Goal: Information Seeking & Learning: Understand process/instructions

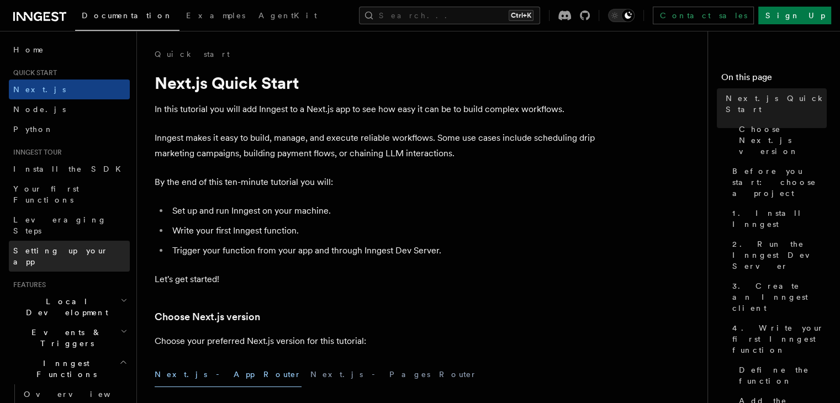
click at [75, 245] on span "Setting up your app" at bounding box center [71, 256] width 116 height 22
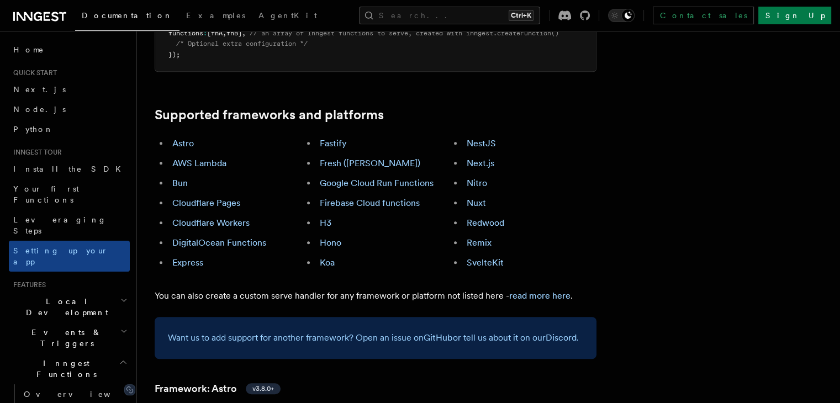
scroll to position [607, 0]
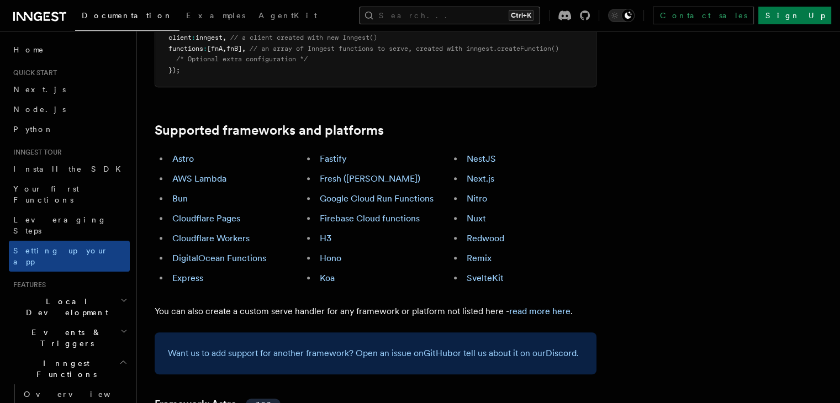
click at [455, 14] on button "Search... Ctrl+K" at bounding box center [449, 16] width 181 height 18
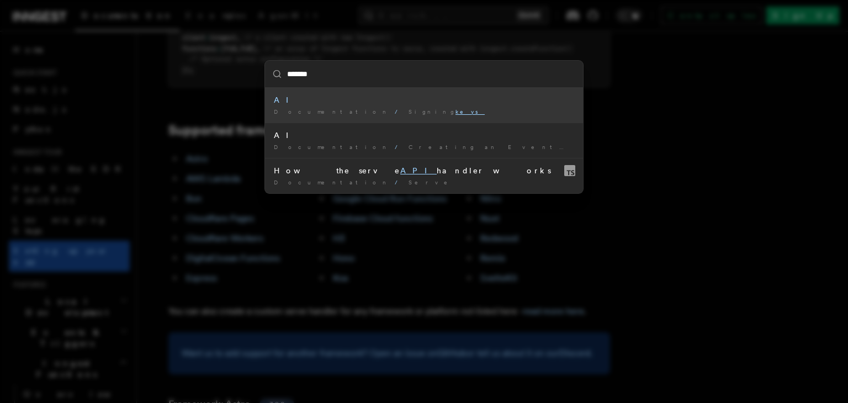
type input "*******"
click at [534, 54] on div "******* AI Documentation / Signing keys / AI Documentation / Creating an Event …" at bounding box center [424, 201] width 848 height 403
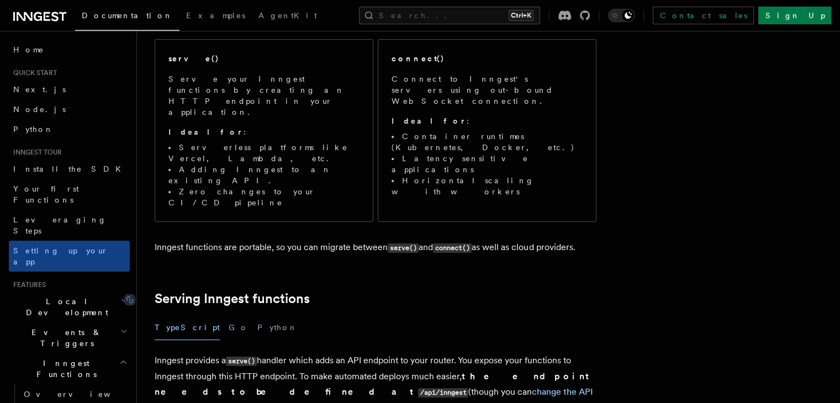
scroll to position [0, 0]
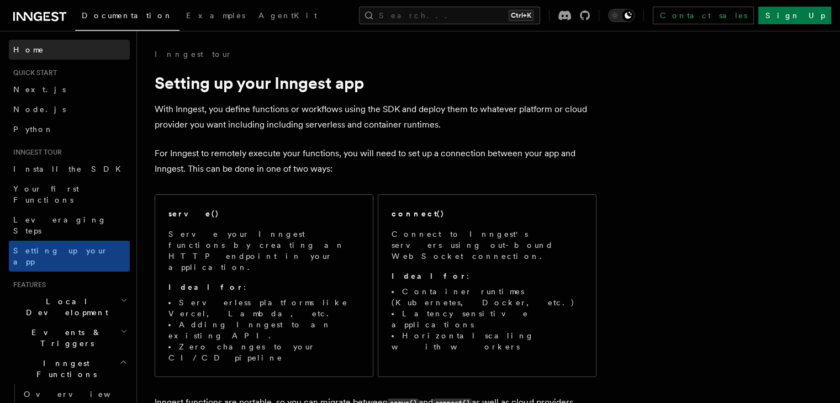
click at [73, 43] on link "Home" at bounding box center [69, 50] width 121 height 20
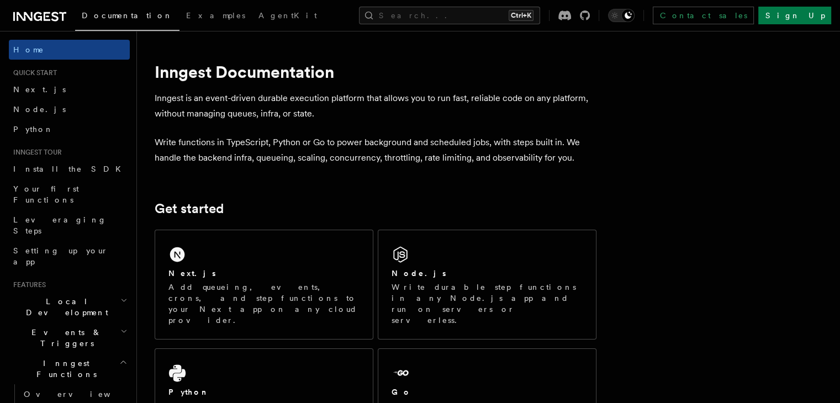
click at [40, 14] on icon at bounding box center [39, 16] width 53 height 13
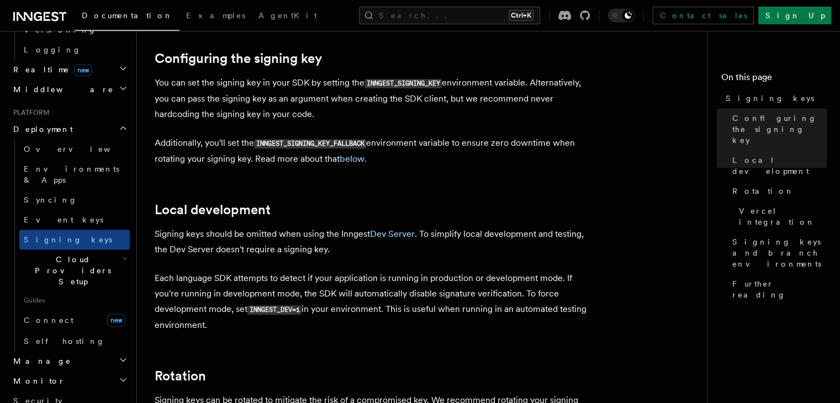
scroll to position [217, 0]
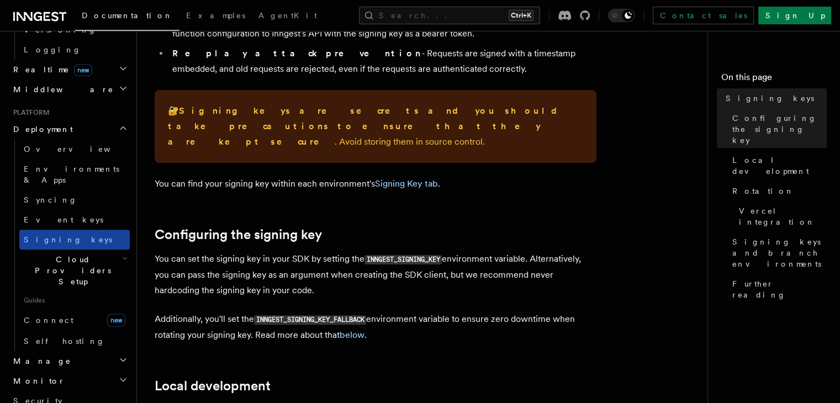
click at [66, 230] on link "Signing keys" at bounding box center [74, 240] width 110 height 20
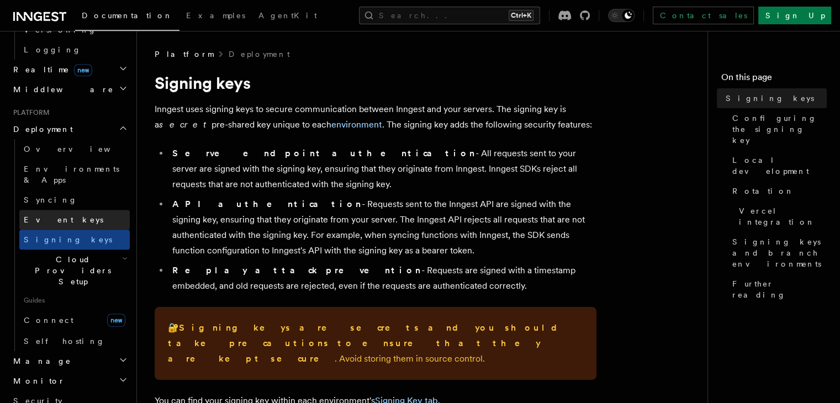
click at [63, 210] on link "Event keys" at bounding box center [74, 220] width 110 height 20
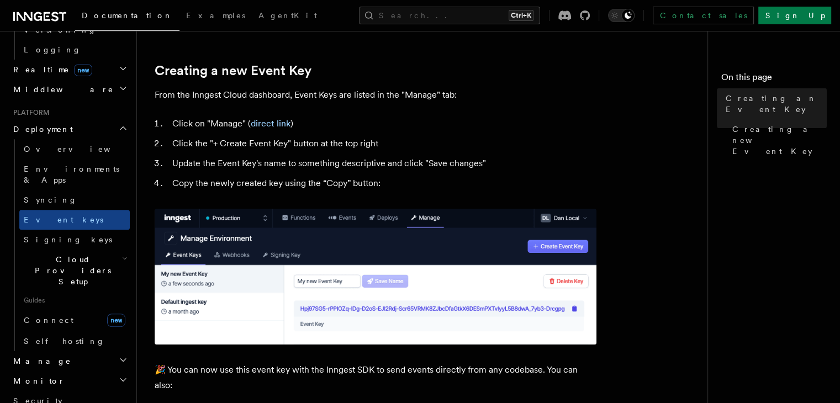
scroll to position [497, 0]
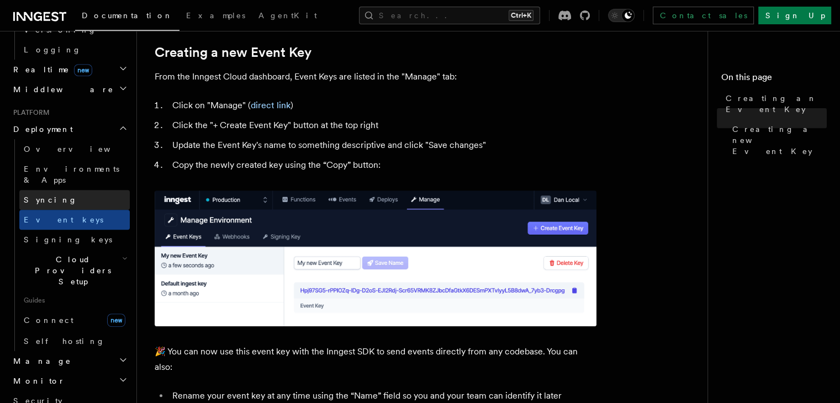
click at [93, 190] on link "Syncing" at bounding box center [74, 200] width 110 height 20
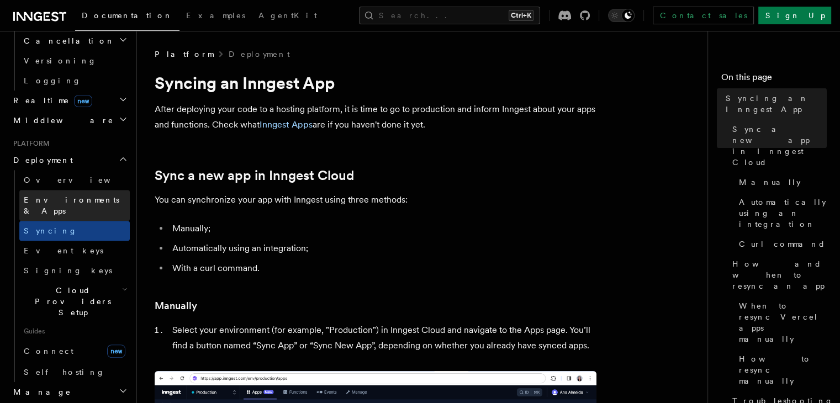
scroll to position [386, 0]
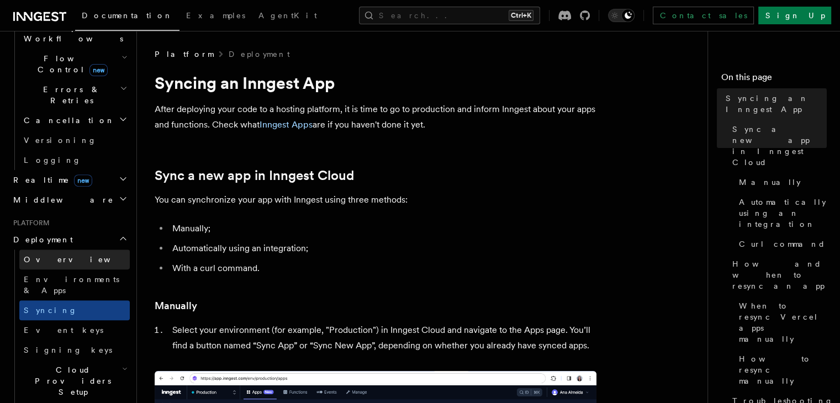
click at [91, 249] on link "Overview" at bounding box center [74, 259] width 110 height 20
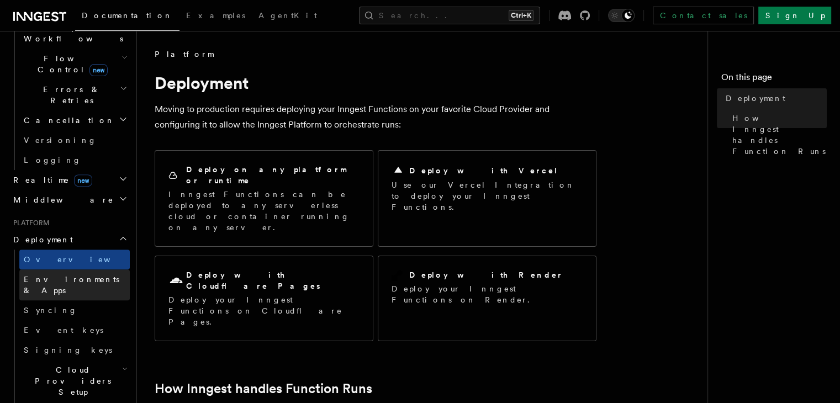
click at [89, 275] on span "Environments & Apps" at bounding box center [71, 285] width 95 height 20
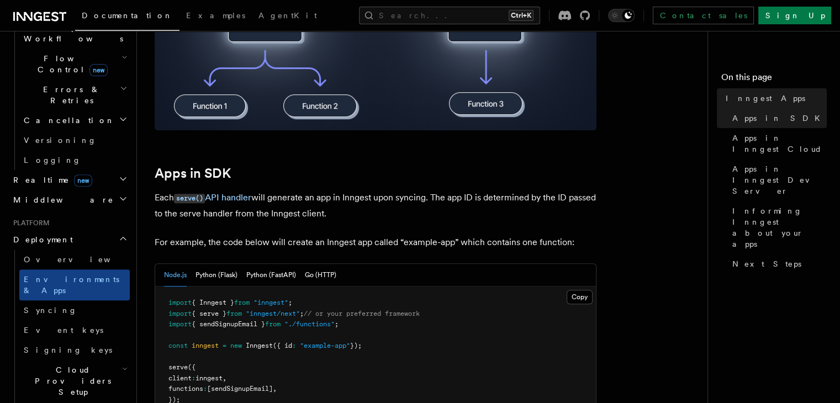
scroll to position [497, 0]
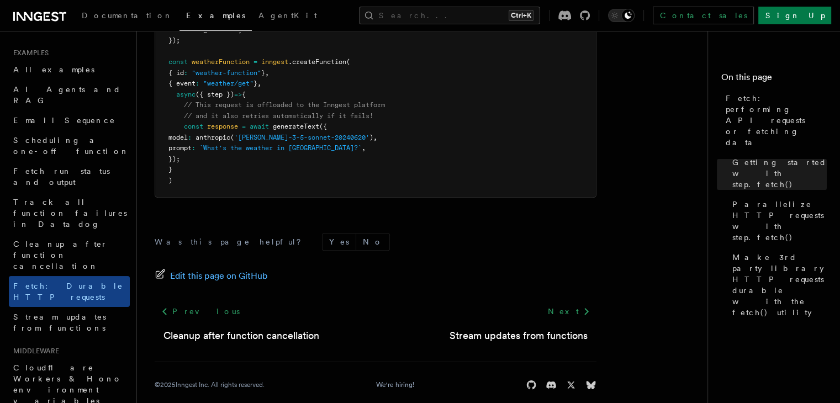
scroll to position [1202, 0]
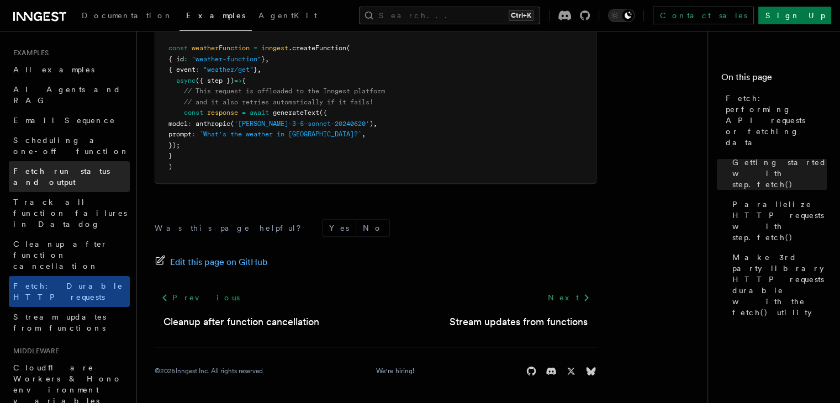
click at [75, 167] on span "Fetch run status and output" at bounding box center [61, 177] width 97 height 20
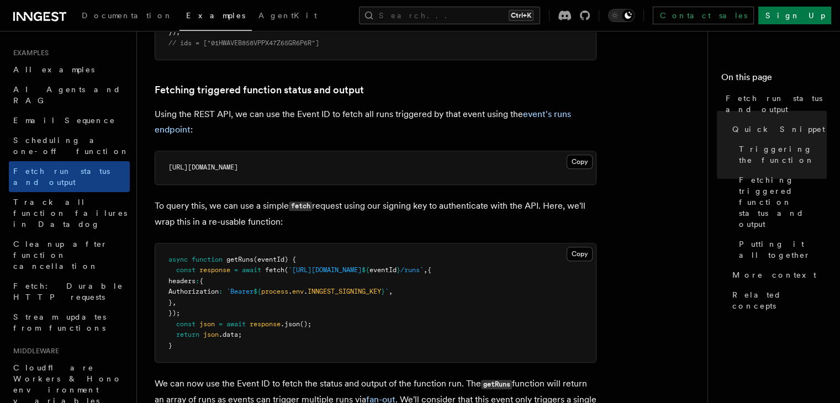
scroll to position [607, 0]
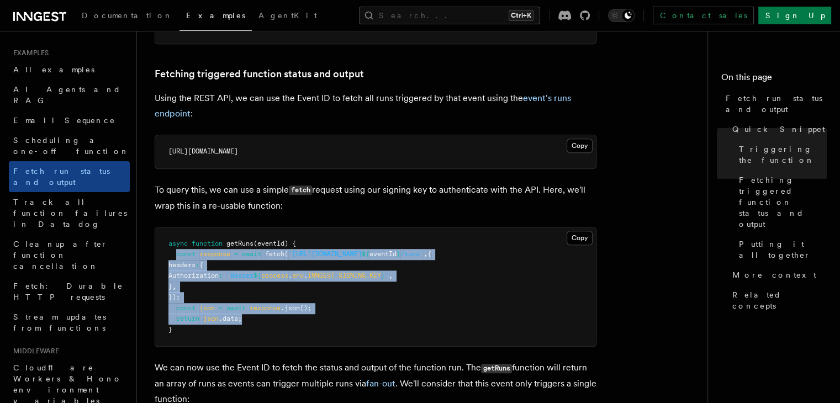
drag, startPoint x: 175, startPoint y: 254, endPoint x: 268, endPoint y: 323, distance: 115.3
click at [268, 323] on pre "async function getRuns (eventId) { const response = await fetch ( `[URL][DOMAIN…" at bounding box center [375, 286] width 440 height 119
copy code "const response = await fetch ( `[URL][DOMAIN_NAME] ${ eventId } /runs` , { head…"
click at [396, 267] on pre "async function getRuns (eventId) { const response = await fetch ( `[URL][DOMAIN…" at bounding box center [375, 286] width 440 height 119
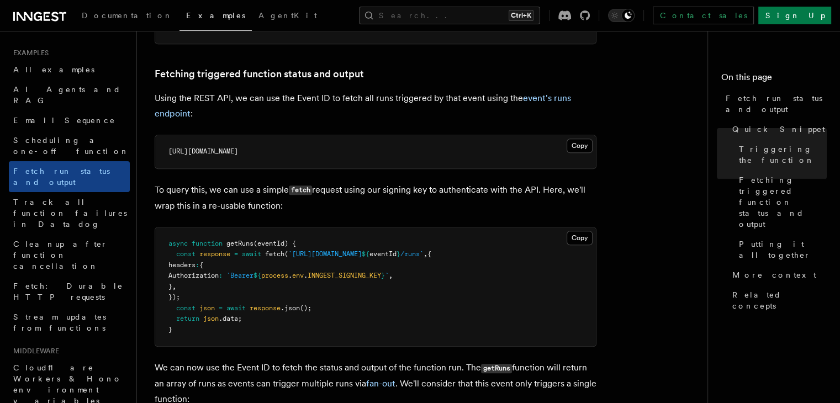
click at [338, 195] on p "To query this, we can use a simple fetch request using our signing key to authe…" at bounding box center [376, 197] width 442 height 31
click at [576, 147] on button "Copy Copied" at bounding box center [579, 146] width 26 height 14
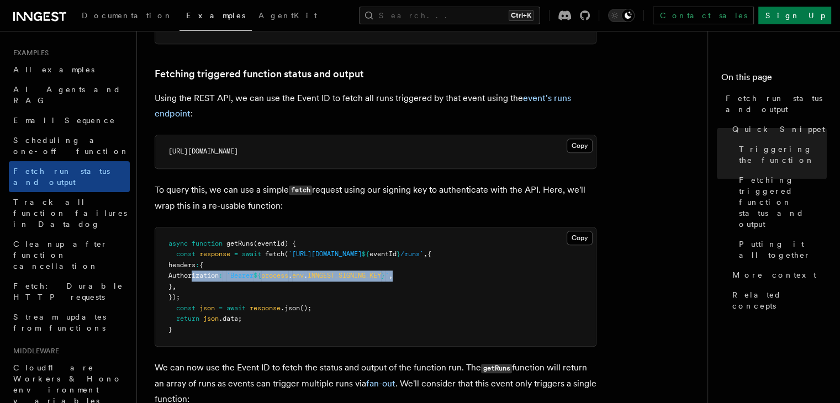
drag, startPoint x: 428, startPoint y: 275, endPoint x: 190, endPoint y: 278, distance: 237.4
click at [190, 278] on pre "async function getRuns (eventId) { const response = await fetch ( `[URL][DOMAIN…" at bounding box center [375, 286] width 440 height 119
drag, startPoint x: 198, startPoint y: 288, endPoint x: 181, endPoint y: 270, distance: 24.2
click at [181, 270] on pre "async function getRuns (eventId) { const response = await fetch ( `[URL][DOMAIN…" at bounding box center [375, 286] width 440 height 119
copy code "headers : { Authorization : `Bearer ${ process . env . INNGEST_SIGNING_KEY } ` …"
